Goal: Transaction & Acquisition: Purchase product/service

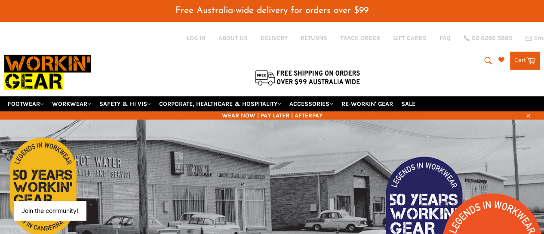
click at [487, 56] on icon "submit" at bounding box center [488, 60] width 9 height 9
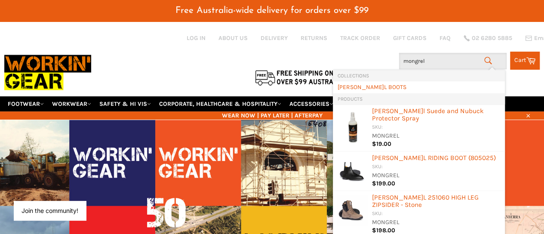
type input "mongrels"
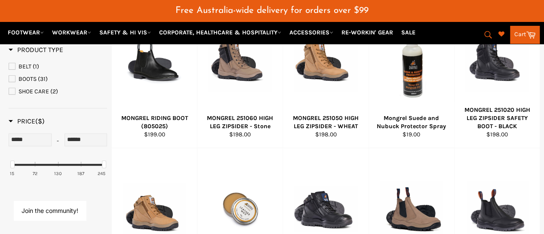
scroll to position [279, 0]
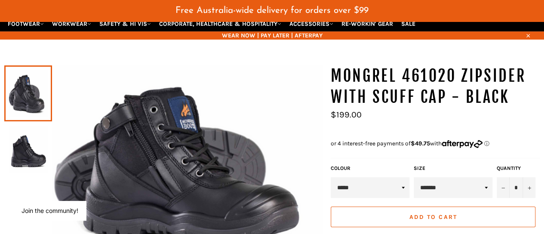
scroll to position [107, 0]
